Goal: Task Accomplishment & Management: Manage account settings

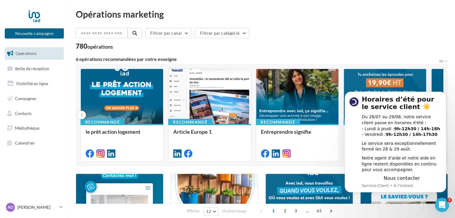
click at [367, 43] on div "780 opérations" at bounding box center [262, 47] width 373 height 8
click at [41, 64] on link "Boîte de réception" at bounding box center [34, 68] width 61 height 13
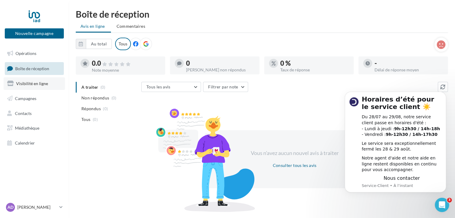
click at [33, 85] on span "Visibilité en ligne" at bounding box center [32, 83] width 32 height 5
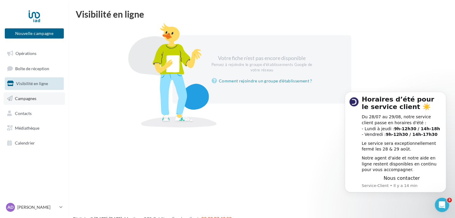
click at [37, 98] on link "Campagnes" at bounding box center [34, 98] width 61 height 13
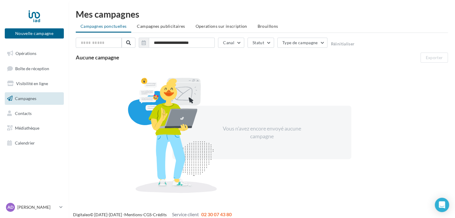
click at [30, 115] on span "Contacts" at bounding box center [23, 112] width 17 height 5
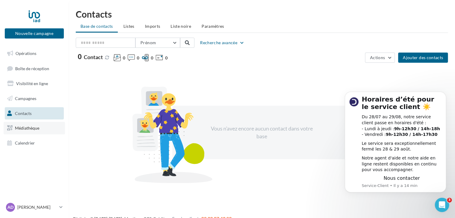
click at [36, 125] on span "Médiathèque" at bounding box center [27, 127] width 24 height 5
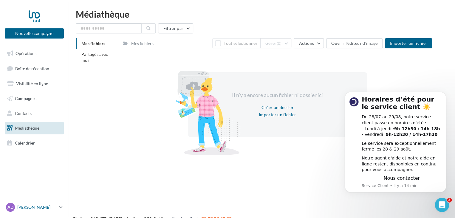
click at [47, 209] on p "[PERSON_NAME]" at bounding box center [37, 207] width 40 height 6
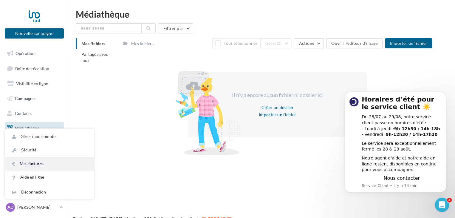
click at [49, 163] on link "Mes factures" at bounding box center [49, 163] width 89 height 13
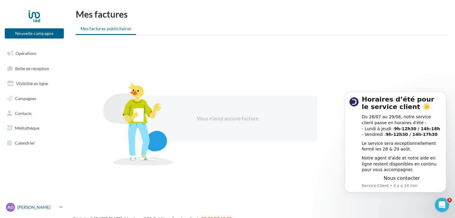
click at [51, 204] on p "[PERSON_NAME]" at bounding box center [37, 207] width 40 height 6
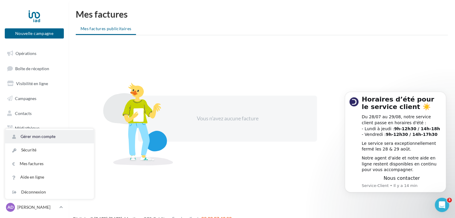
click at [49, 138] on link "Gérer mon compte" at bounding box center [49, 136] width 89 height 13
